Goal: Information Seeking & Learning: Learn about a topic

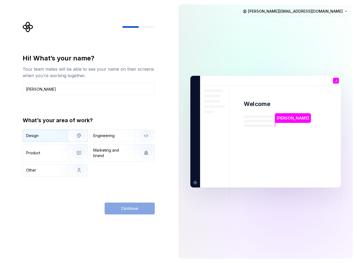
type input "[PERSON_NAME]"
click at [68, 135] on img "button" at bounding box center [75, 136] width 35 height 36
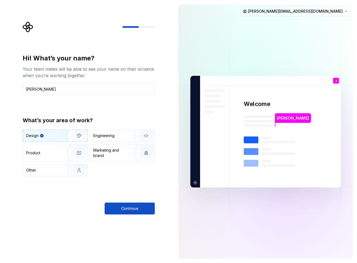
click at [140, 206] on button "Continue" at bounding box center [130, 209] width 50 height 12
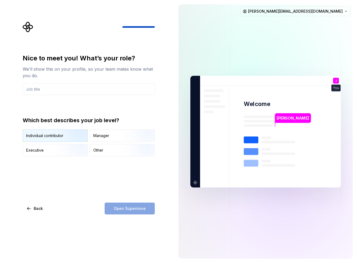
click at [64, 132] on img "button" at bounding box center [74, 142] width 35 height 36
click at [63, 94] on input "text" at bounding box center [89, 89] width 132 height 12
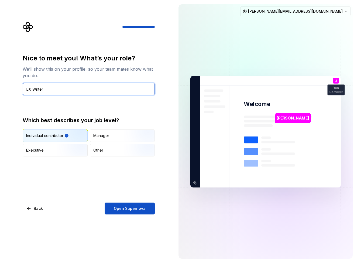
type input "UX Writer"
click at [137, 215] on div "Nice to meet you! What’s your role? We’ll show this on your profile, so your te…" at bounding box center [87, 131] width 174 height 263
click at [139, 213] on button "Open Supernova" at bounding box center [130, 209] width 50 height 12
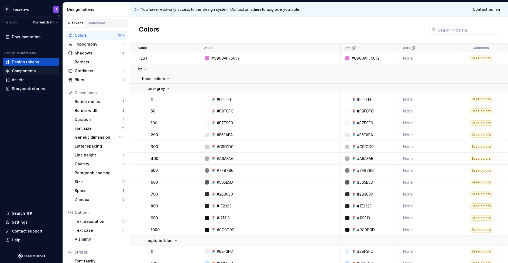
click at [25, 71] on div "Components" at bounding box center [24, 70] width 24 height 5
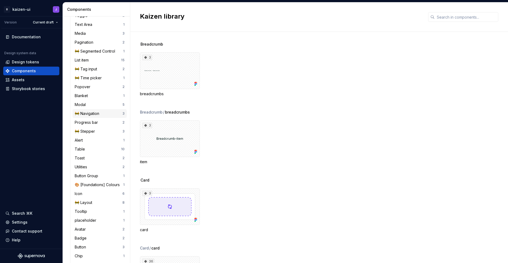
scroll to position [219, 0]
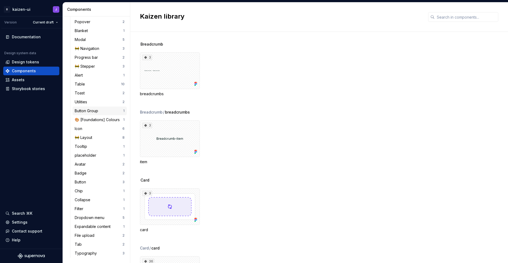
click at [87, 109] on div "Button Group" at bounding box center [88, 110] width 26 height 5
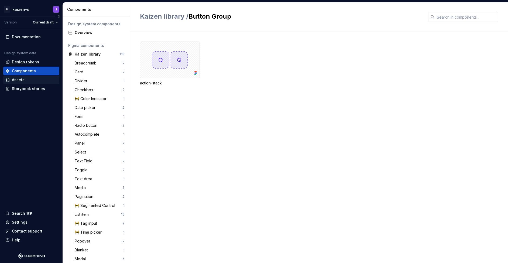
click at [28, 81] on div "Assets" at bounding box center [31, 79] width 52 height 5
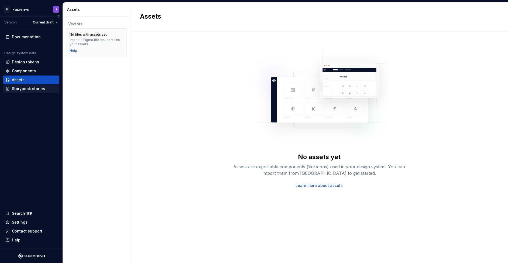
click at [28, 91] on div "Storybook stories" at bounding box center [28, 88] width 33 height 5
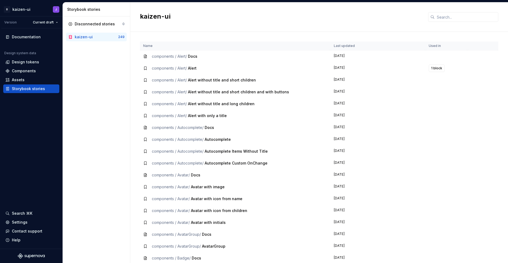
click at [227, 82] on span "Alert without title and short children" at bounding box center [222, 80] width 68 height 5
click at [186, 78] on span "components / Alert /" at bounding box center [169, 80] width 35 height 5
click at [357, 68] on span "1 block" at bounding box center [437, 68] width 11 height 4
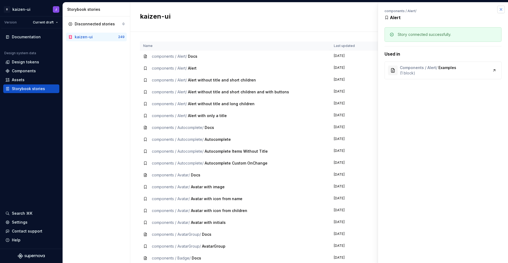
click at [357, 10] on button "button" at bounding box center [502, 10] width 8 height 8
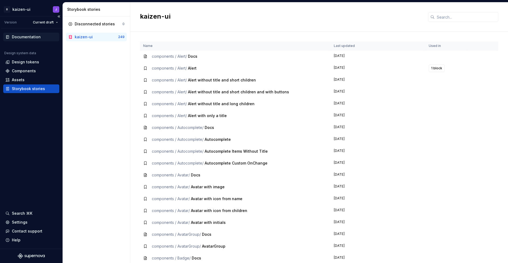
click at [32, 40] on div "Documentation" at bounding box center [31, 37] width 56 height 9
click at [30, 39] on div "Documentation" at bounding box center [26, 36] width 29 height 5
